Goal: Contribute content

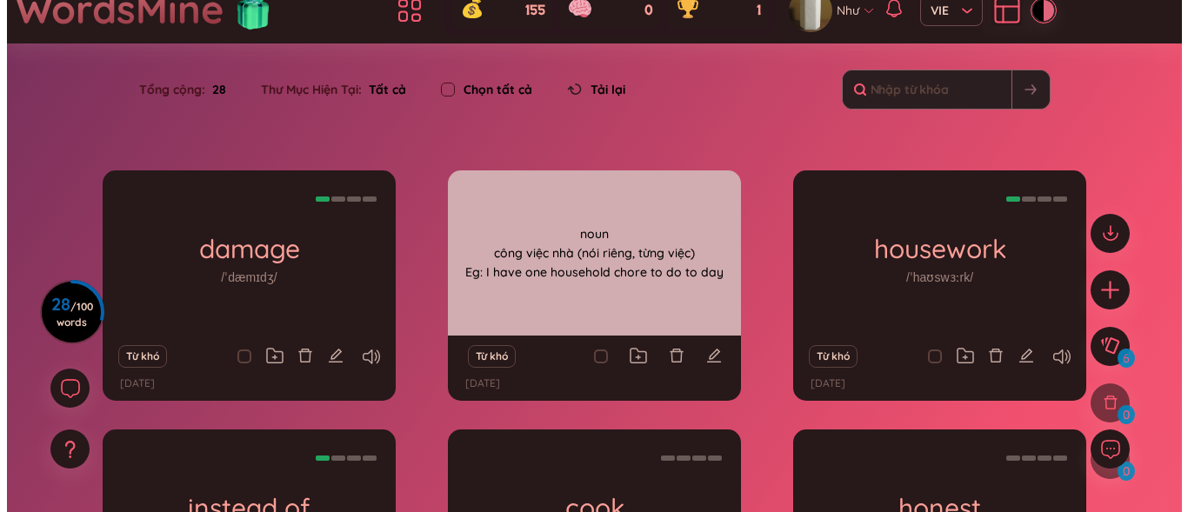
scroll to position [145, 0]
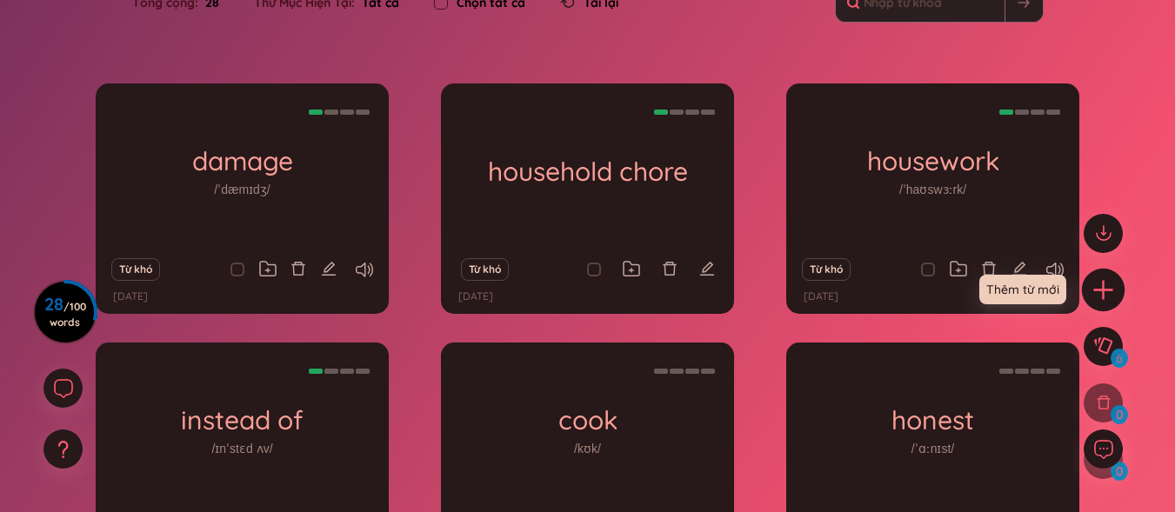
click at [1093, 291] on icon "plus" at bounding box center [1104, 289] width 24 height 24
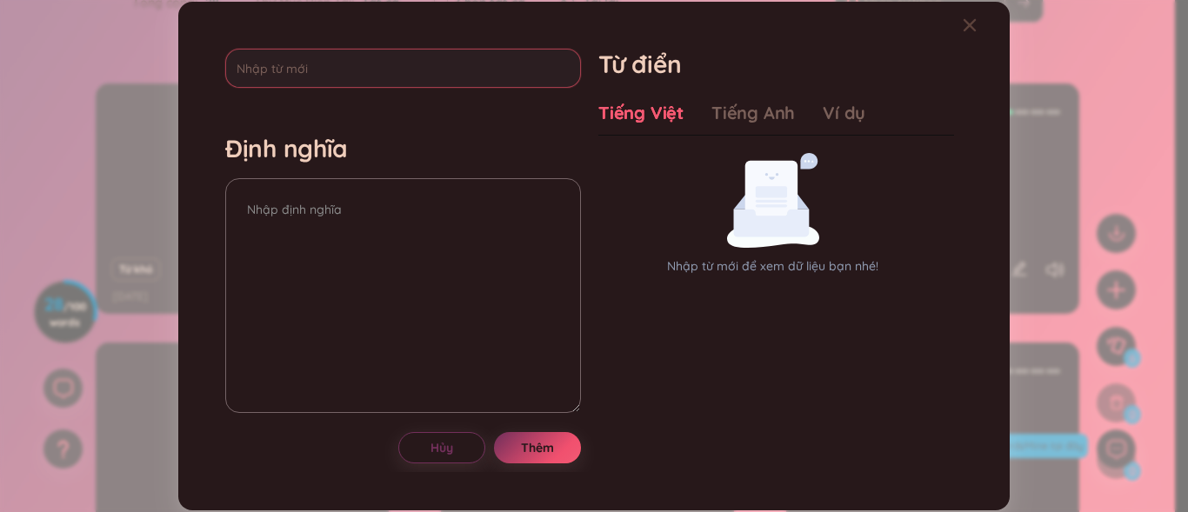
click at [277, 71] on input "text" at bounding box center [403, 68] width 356 height 39
click at [278, 70] on input "text" at bounding box center [403, 68] width 356 height 39
click at [278, 67] on input "text" at bounding box center [403, 68] width 356 height 39
type input "home"
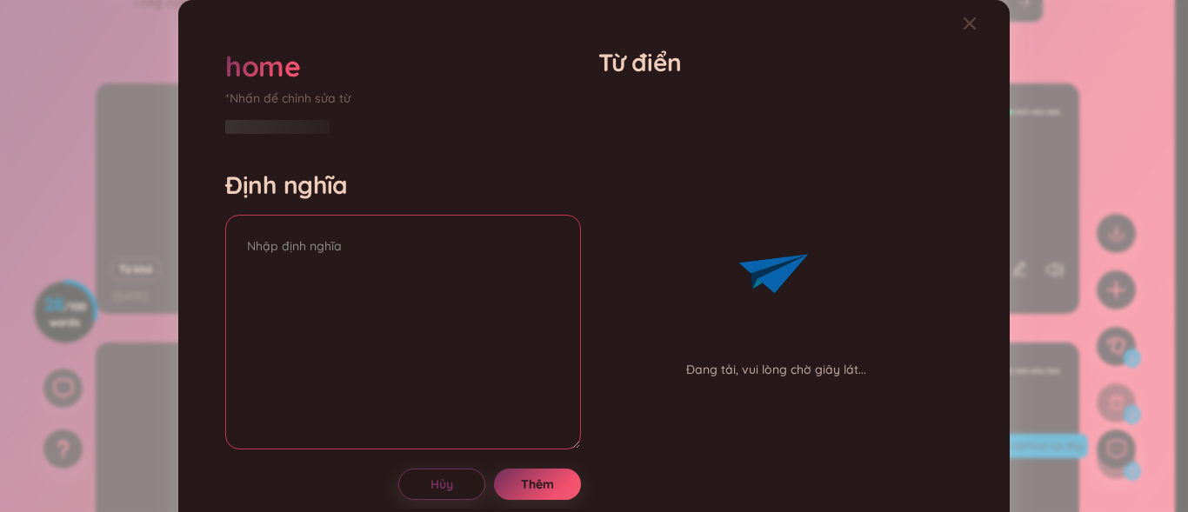
click at [386, 181] on div "Định nghĩa" at bounding box center [403, 312] width 356 height 285
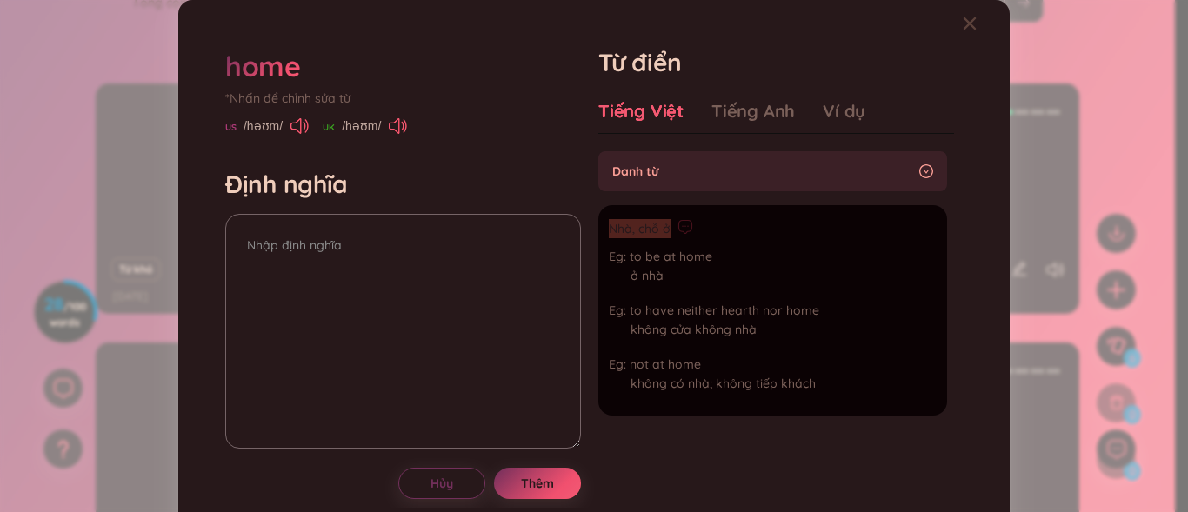
drag, startPoint x: 604, startPoint y: 227, endPoint x: 664, endPoint y: 236, distance: 60.6
click at [664, 236] on div "Nhà, chỗ ở" at bounding box center [714, 229] width 210 height 21
copy span "Nhà, chỗ ở"
click at [375, 242] on textarea at bounding box center [403, 331] width 356 height 235
drag, startPoint x: 373, startPoint y: 242, endPoint x: 339, endPoint y: 264, distance: 40.3
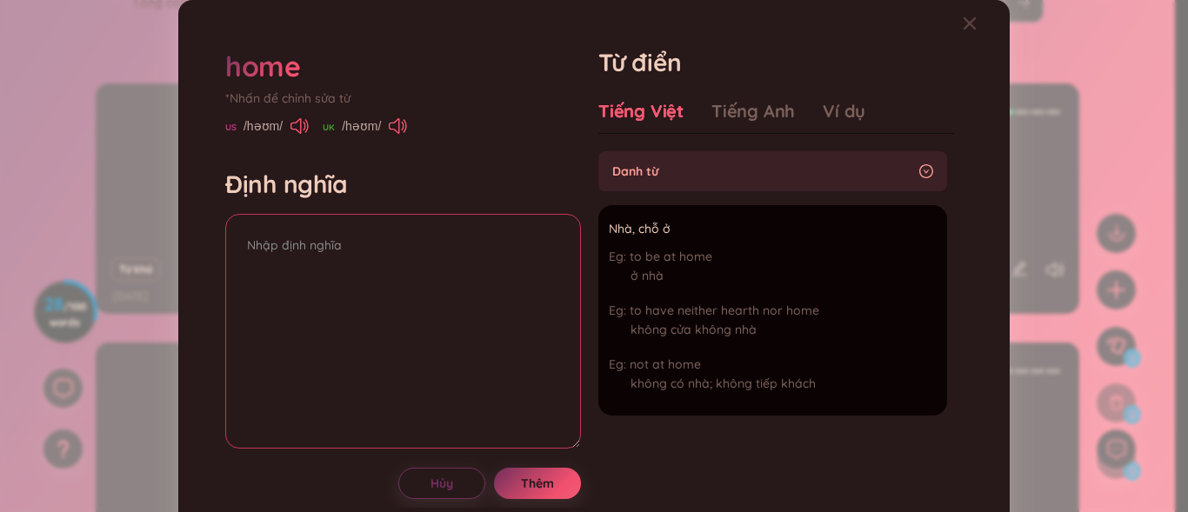
click at [294, 271] on textarea at bounding box center [403, 331] width 356 height 235
paste textarea "Nhà, chỗ ở"
click at [241, 246] on textarea "Nhà, chỗ ở" at bounding box center [403, 331] width 356 height 235
click at [340, 258] on textarea "noun Nhà, chỗ ở" at bounding box center [403, 331] width 356 height 235
click at [253, 284] on textarea "noun Nhà, chỗ ở REg:" at bounding box center [403, 331] width 356 height 235
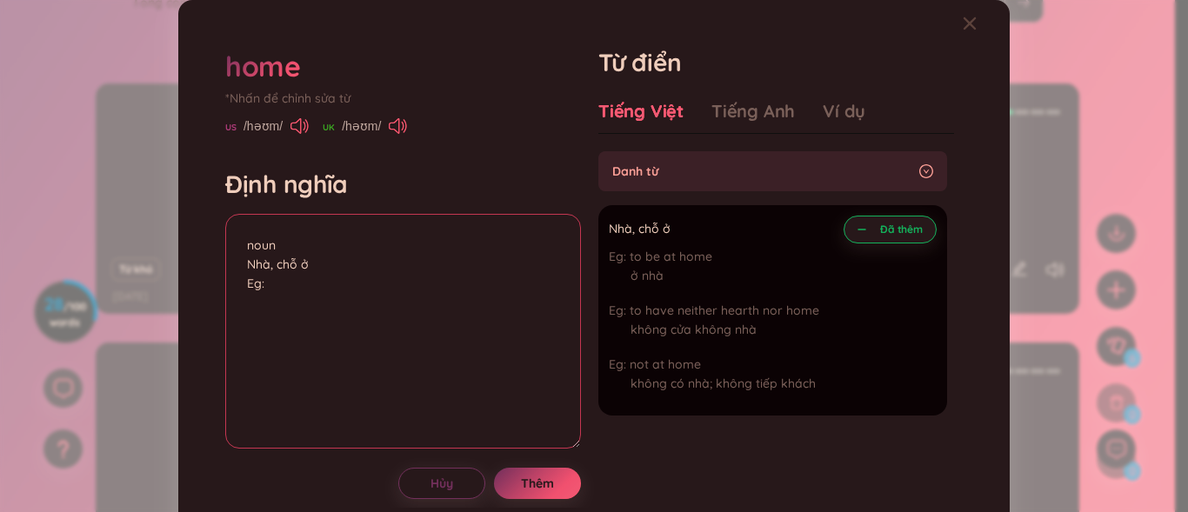
click at [274, 291] on textarea "noun Nhà, chỗ ở Eg:" at bounding box center [403, 331] width 356 height 235
type textarea "noun Nhà, chỗ ở Eg:"
